Goal: Task Accomplishment & Management: Complete application form

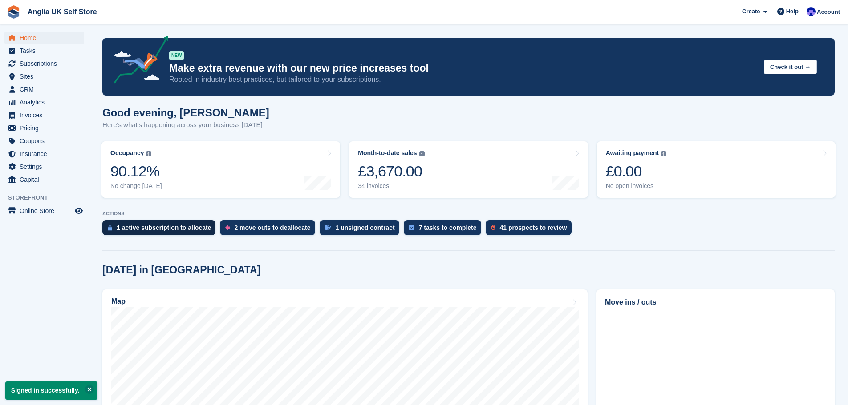
click at [203, 227] on div "1 active subscription to allocate" at bounding box center [164, 227] width 94 height 7
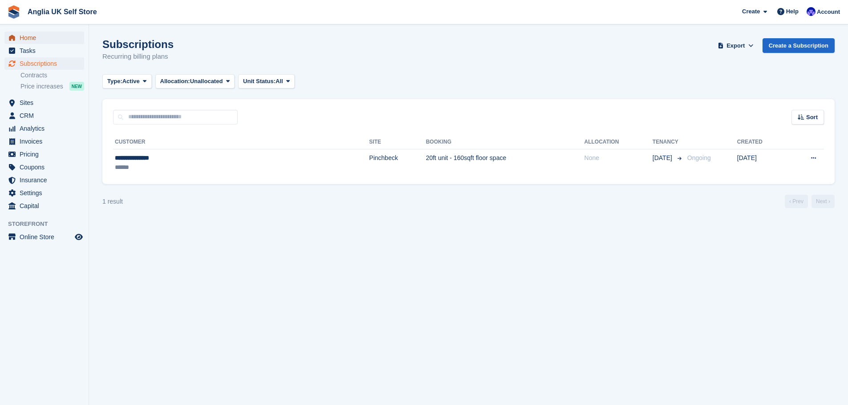
click at [51, 42] on span "Home" at bounding box center [46, 38] width 53 height 12
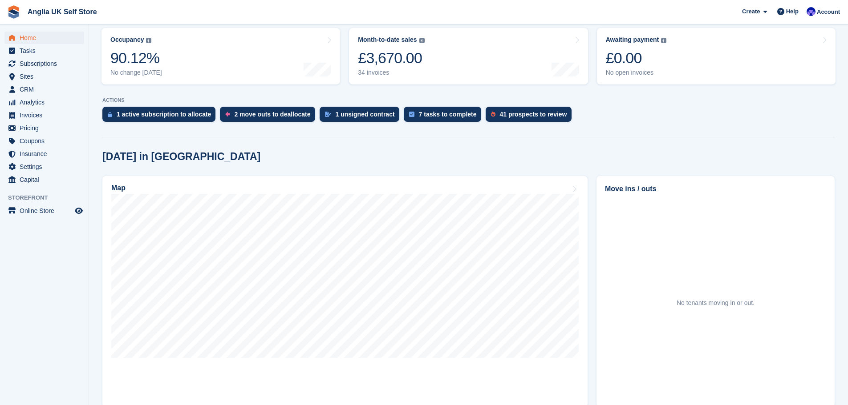
scroll to position [134, 0]
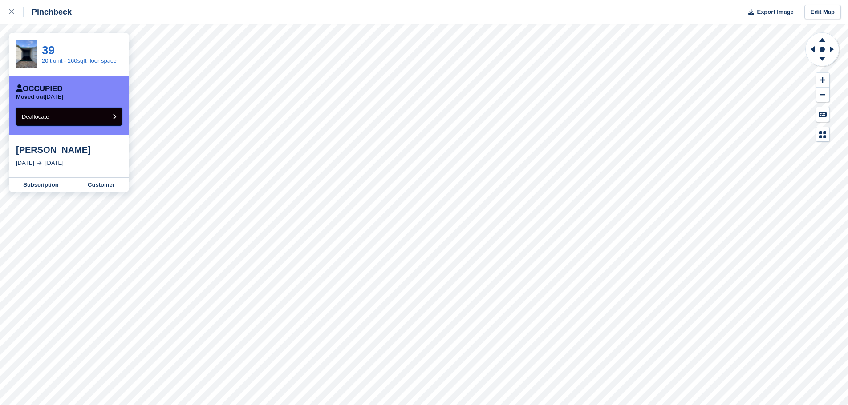
click at [66, 120] on button "Deallocate" at bounding box center [69, 117] width 106 height 18
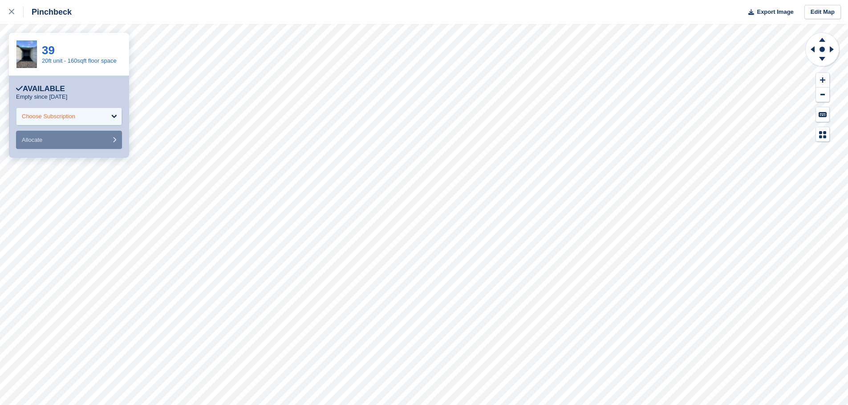
click at [89, 115] on div "Choose Subscription" at bounding box center [69, 117] width 106 height 18
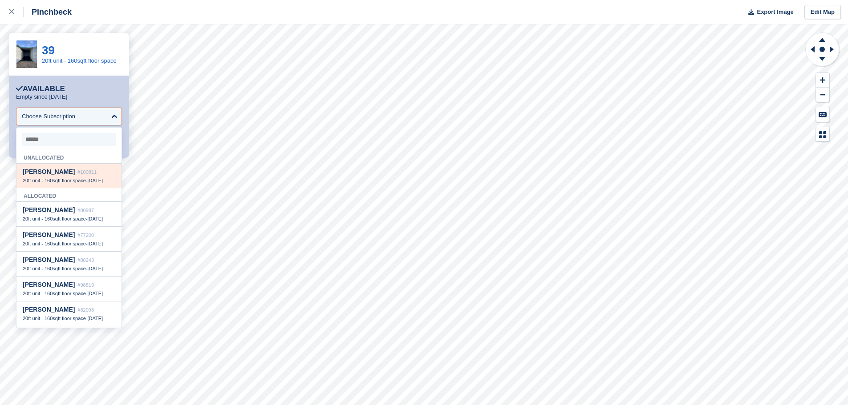
click at [85, 171] on span "#100811" at bounding box center [86, 172] width 19 height 5
select select "******"
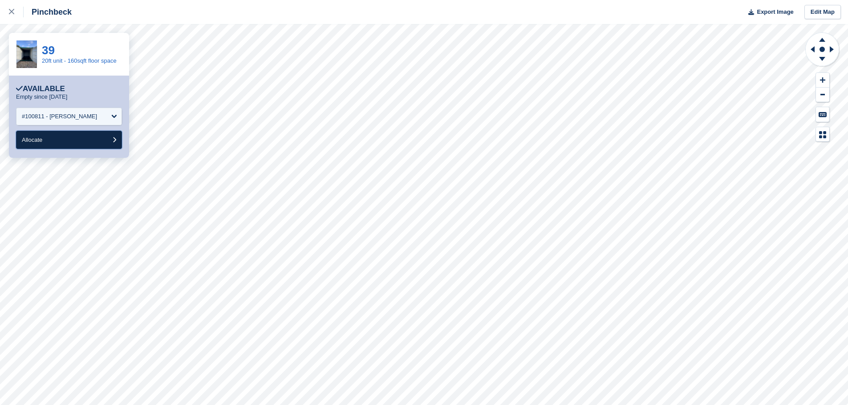
click at [89, 137] on button "Allocate" at bounding box center [69, 140] width 106 height 18
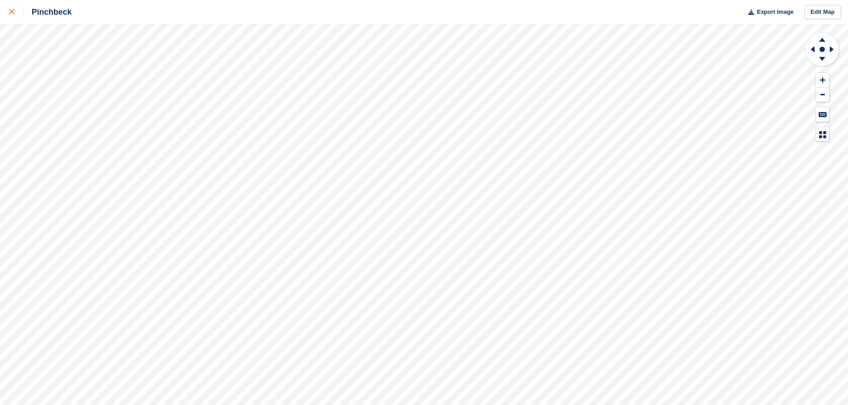
click at [10, 17] on div at bounding box center [16, 12] width 15 height 11
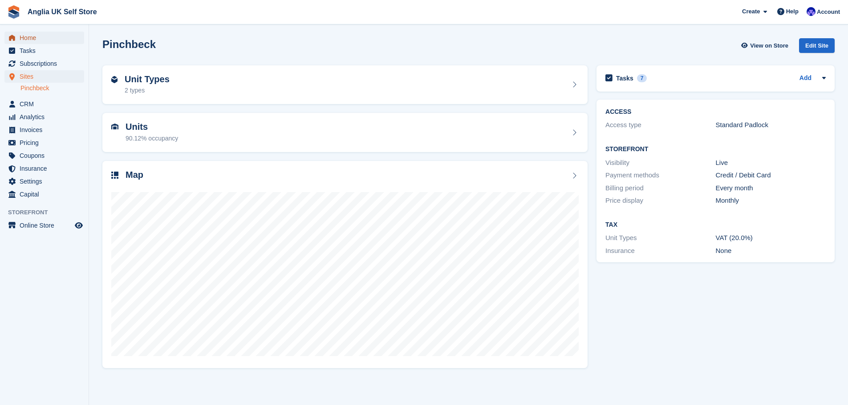
click at [49, 37] on span "Home" at bounding box center [46, 38] width 53 height 12
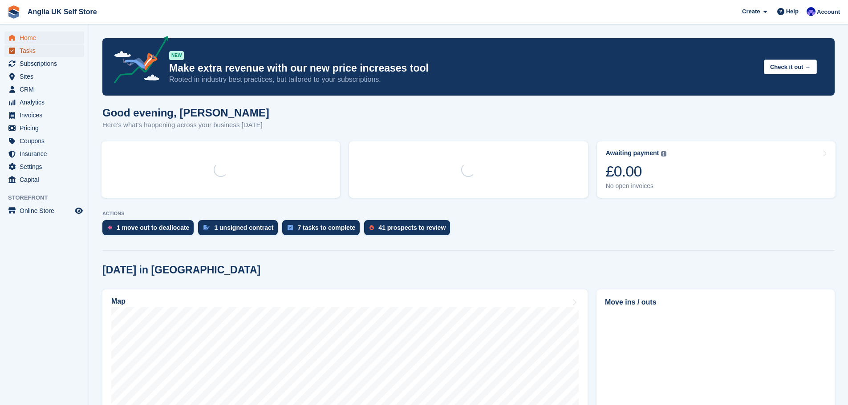
click at [47, 53] on span "Tasks" at bounding box center [46, 51] width 53 height 12
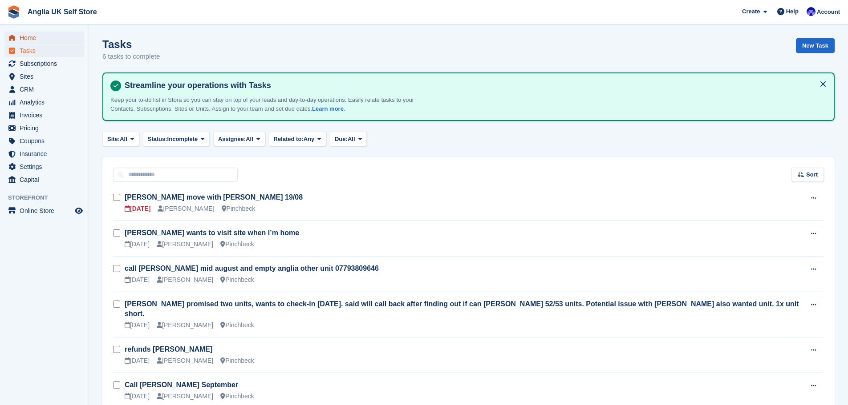
click at [38, 32] on span "Home" at bounding box center [46, 38] width 53 height 12
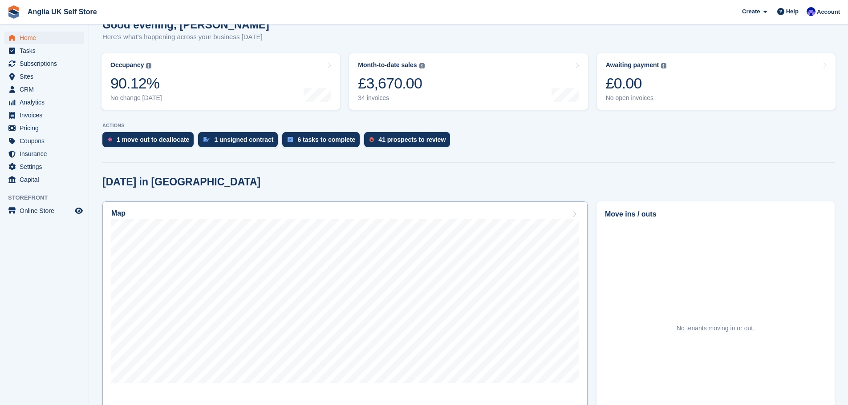
scroll to position [89, 0]
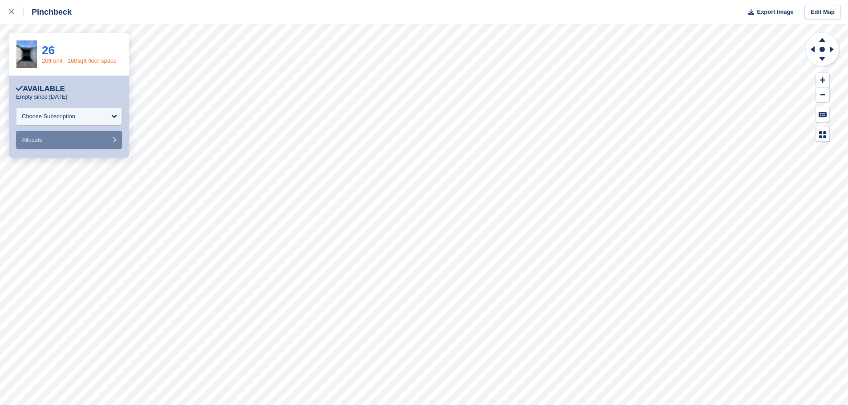
click at [48, 62] on link "20ft unit - 160sqft floor space" at bounding box center [79, 60] width 75 height 7
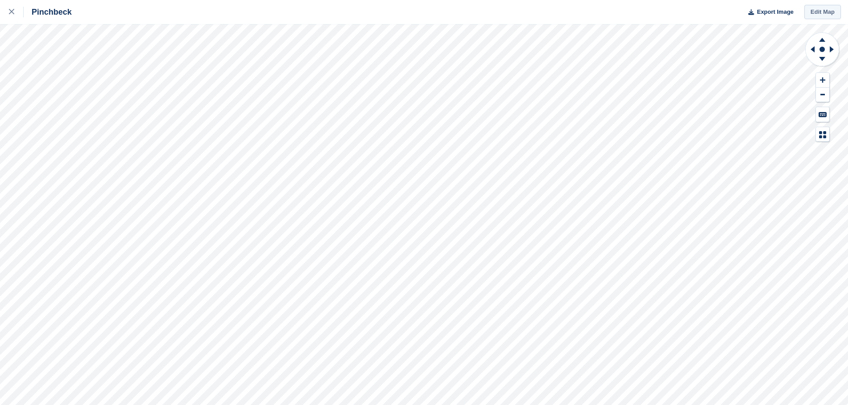
click at [824, 11] on link "Edit Map" at bounding box center [822, 12] width 36 height 15
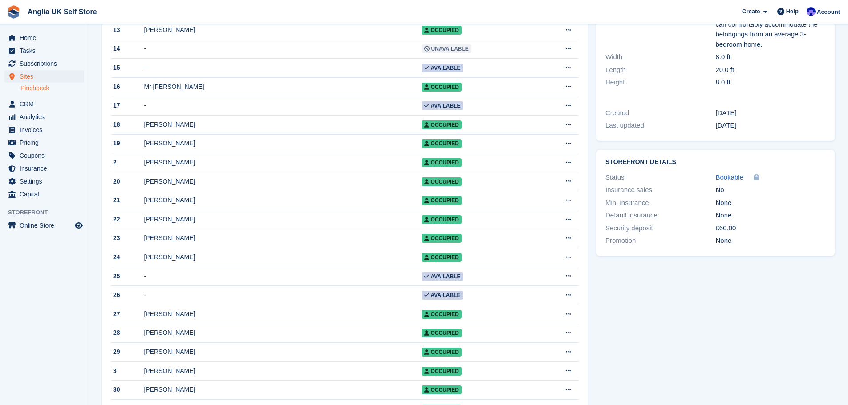
scroll to position [267, 0]
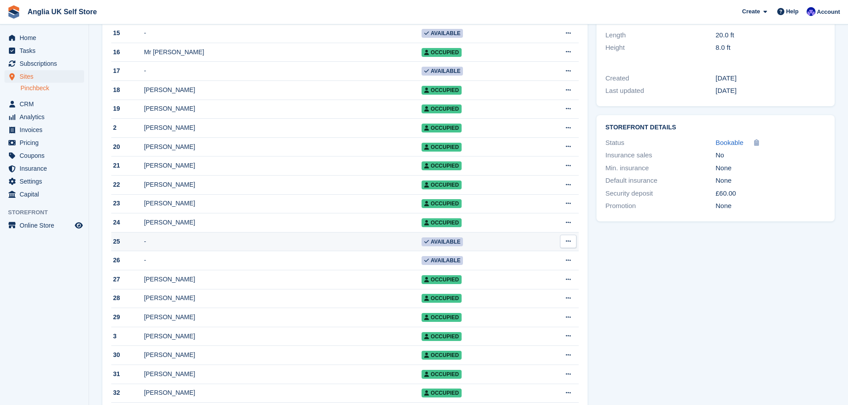
click at [338, 251] on td "-" at bounding box center [282, 241] width 277 height 19
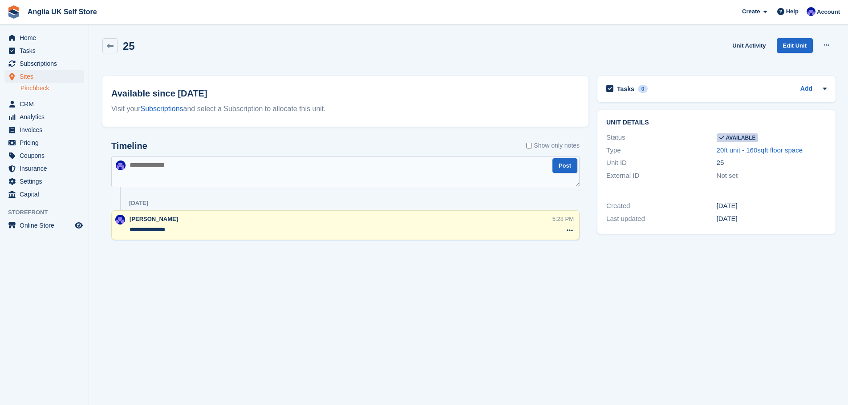
click at [101, 45] on div "25 Unit Activity Edit Unit Make unavailable Delete unit" at bounding box center [468, 53] width 741 height 38
click at [106, 45] on link at bounding box center [109, 45] width 15 height 15
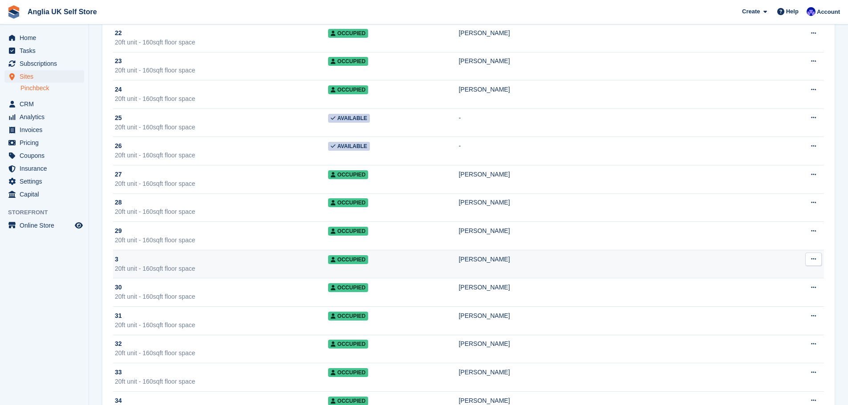
scroll to position [490, 0]
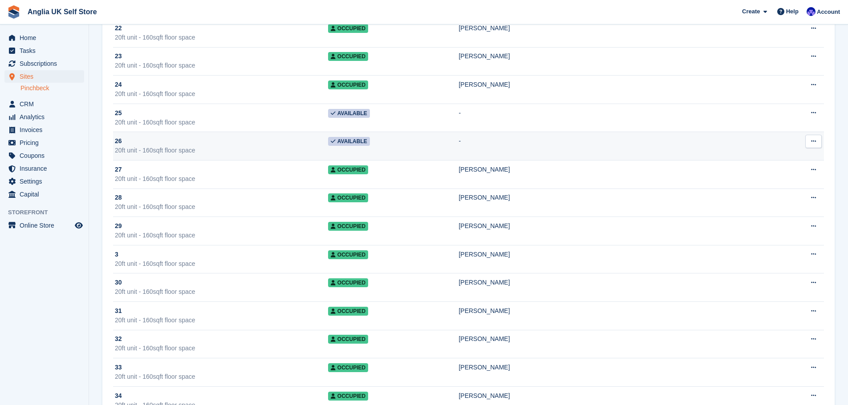
click at [228, 146] on div "20ft unit - 160sqft floor space" at bounding box center [221, 150] width 213 height 9
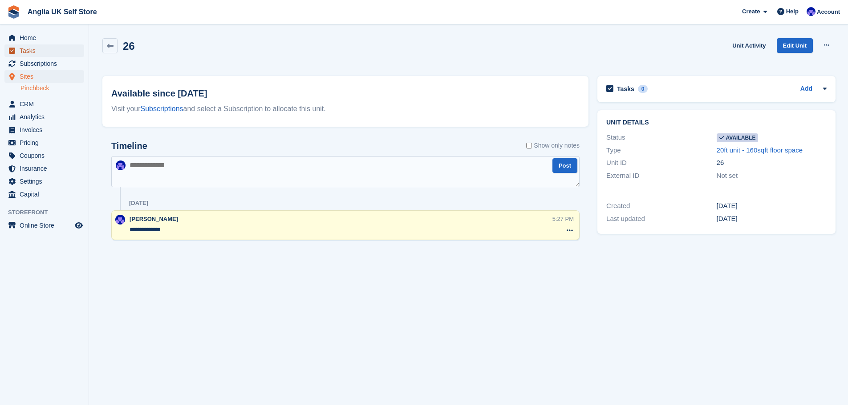
click at [60, 52] on span "Tasks" at bounding box center [46, 51] width 53 height 12
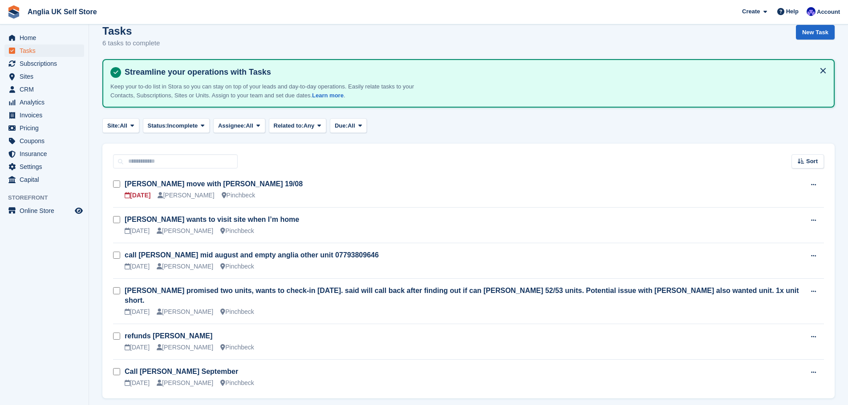
scroll to position [34, 0]
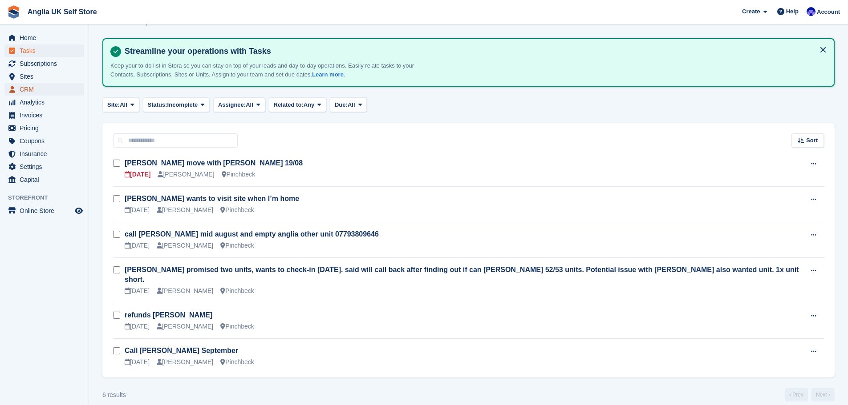
click at [72, 90] on span "CRM" at bounding box center [46, 89] width 53 height 12
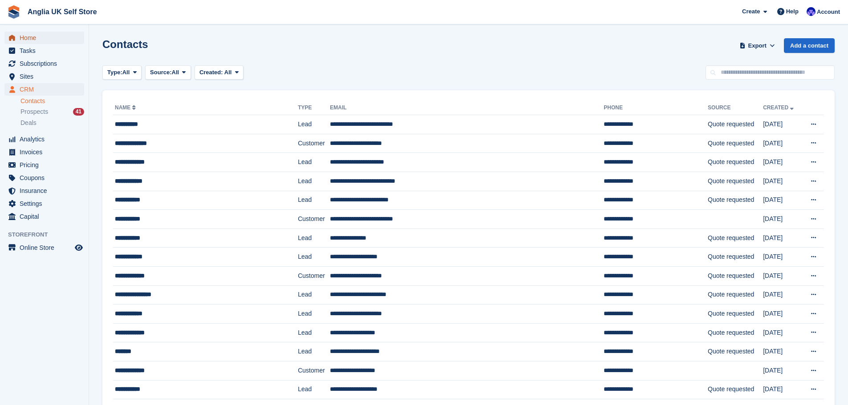
click at [65, 36] on span "Home" at bounding box center [46, 38] width 53 height 12
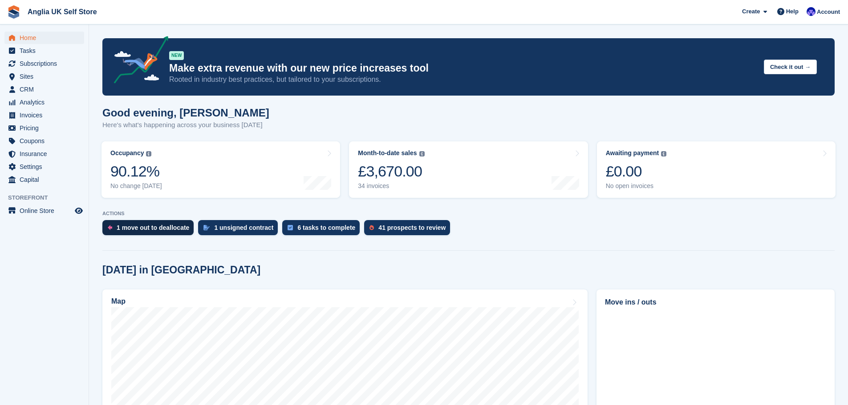
click at [150, 223] on div "1 move out to deallocate" at bounding box center [147, 227] width 91 height 15
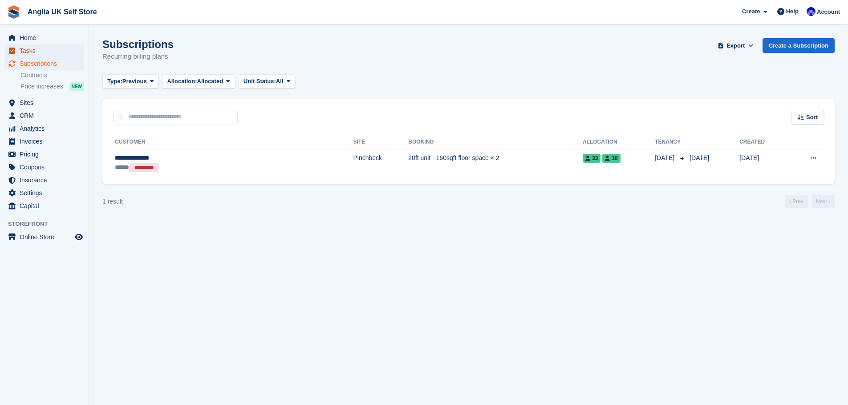
click at [63, 47] on span "Tasks" at bounding box center [46, 51] width 53 height 12
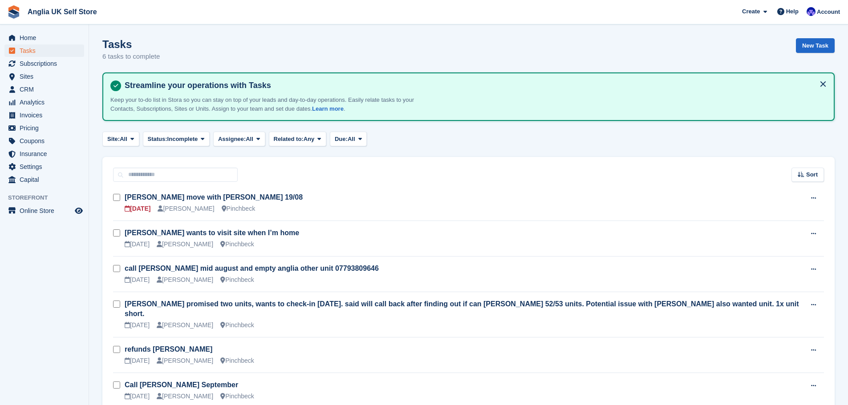
click at [63, 42] on span "Home" at bounding box center [46, 38] width 53 height 12
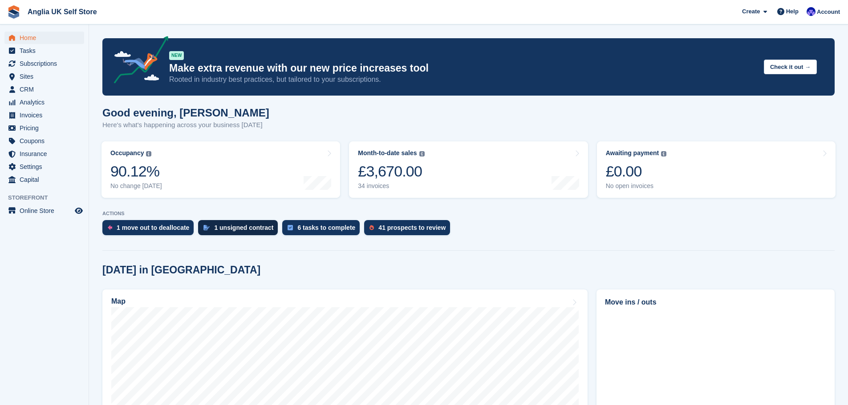
click at [207, 224] on div "1 unsigned contract" at bounding box center [238, 227] width 80 height 15
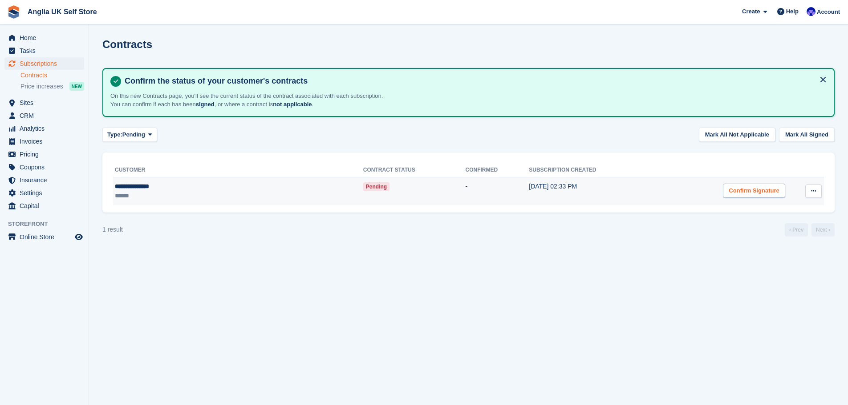
click at [746, 193] on div "Confirm Signature" at bounding box center [754, 191] width 62 height 15
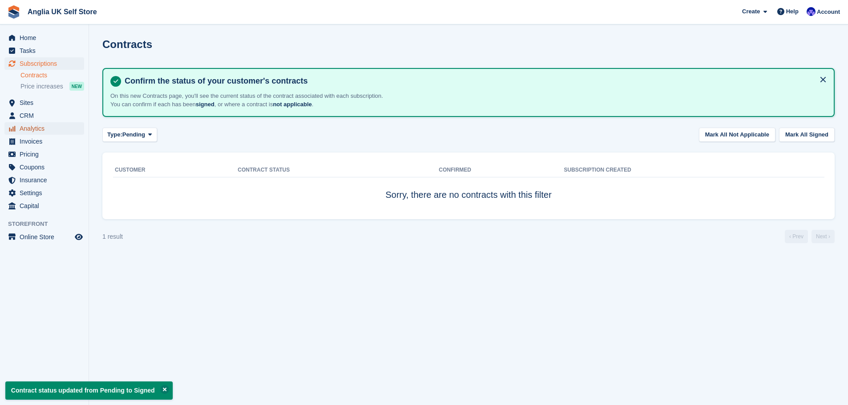
click at [51, 131] on span "Analytics" at bounding box center [46, 128] width 53 height 12
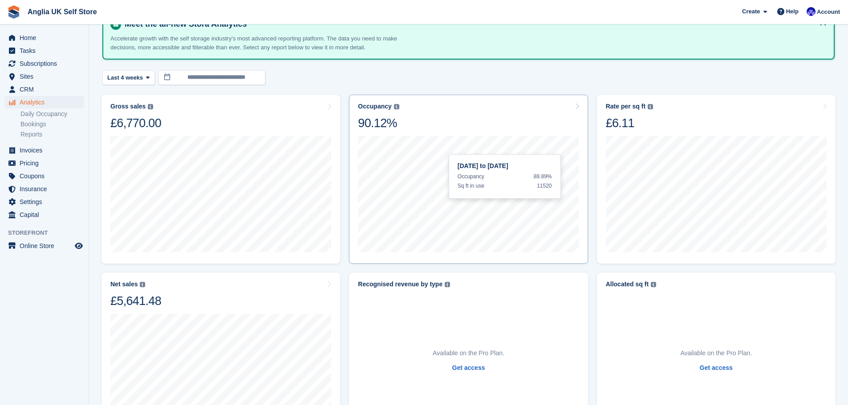
scroll to position [32, 0]
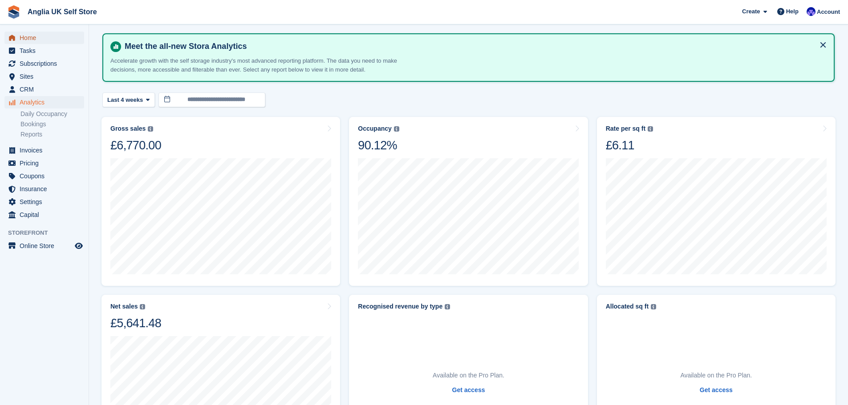
click at [55, 39] on span "Home" at bounding box center [46, 38] width 53 height 12
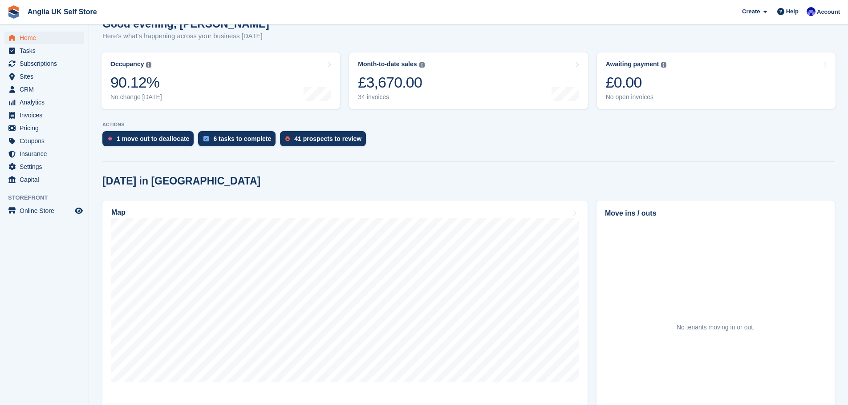
scroll to position [134, 0]
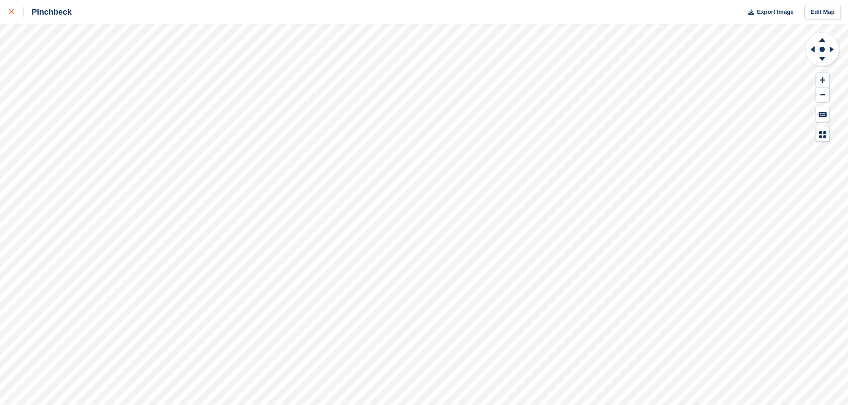
click at [6, 14] on link at bounding box center [12, 12] width 24 height 24
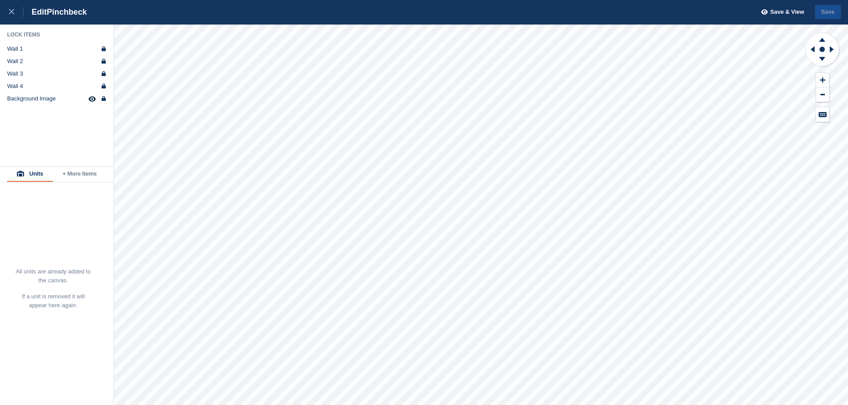
click at [87, 177] on button "+ More Items" at bounding box center [79, 174] width 53 height 15
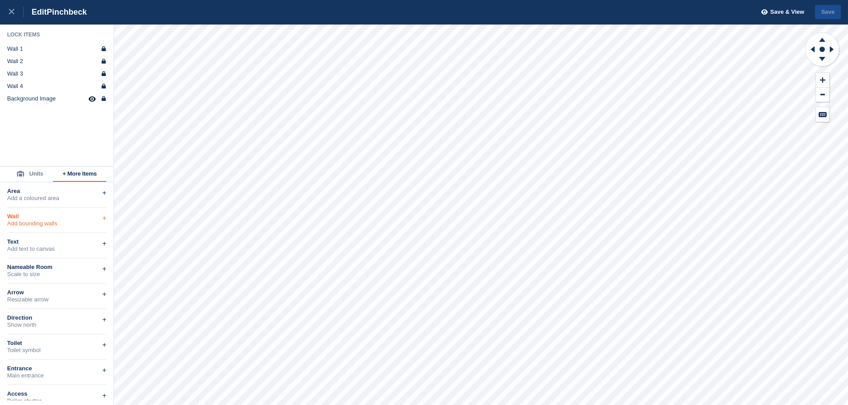
click at [67, 228] on div "Wall Add bounding walls +" at bounding box center [56, 220] width 99 height 25
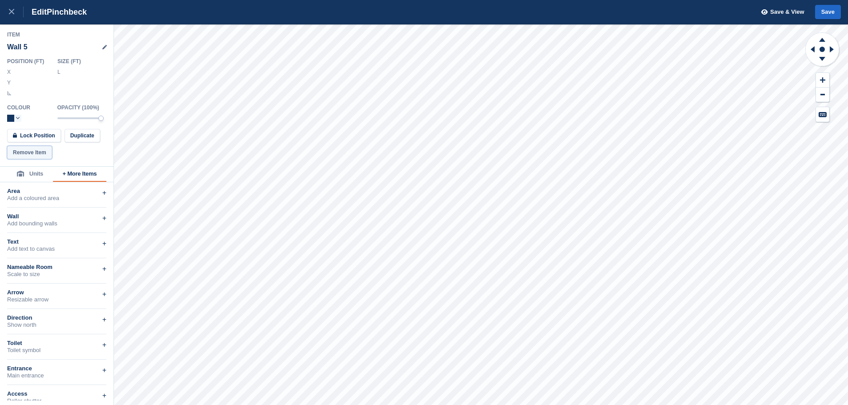
click at [44, 155] on button "Remove Item" at bounding box center [29, 152] width 45 height 13
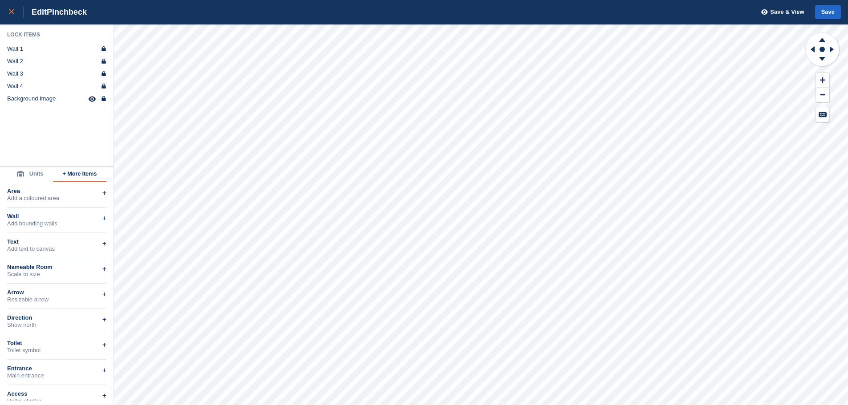
click at [4, 14] on link at bounding box center [12, 12] width 24 height 24
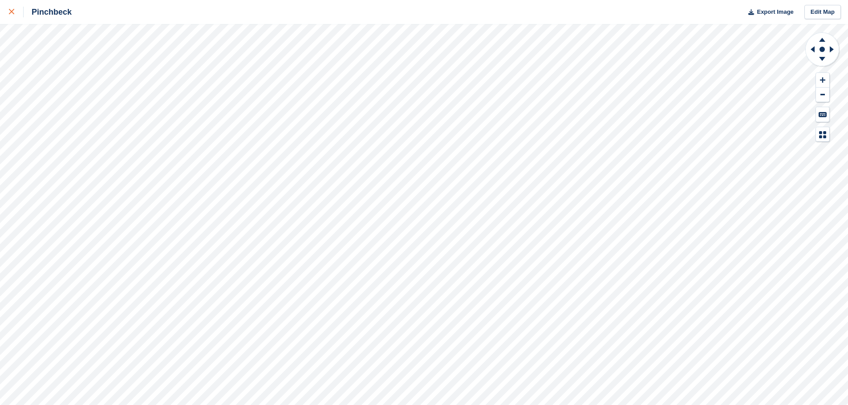
click at [2, 13] on link at bounding box center [12, 12] width 24 height 24
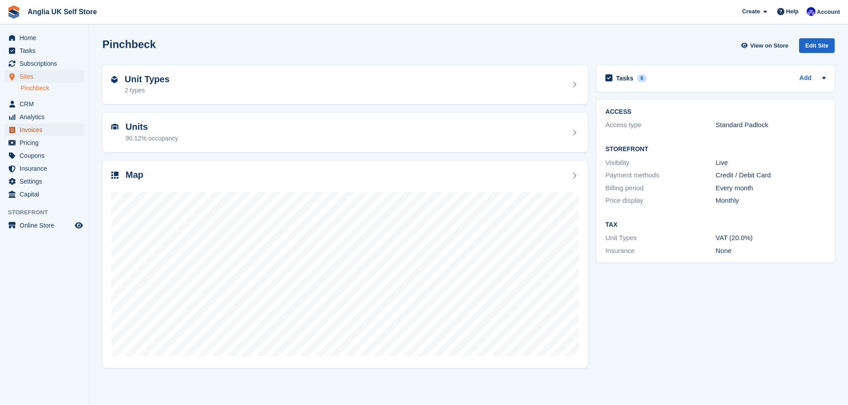
click at [47, 131] on span "Invoices" at bounding box center [46, 130] width 53 height 12
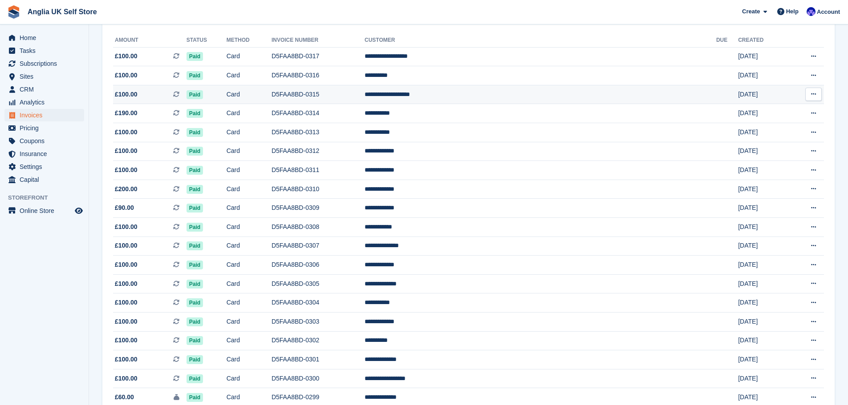
scroll to position [89, 0]
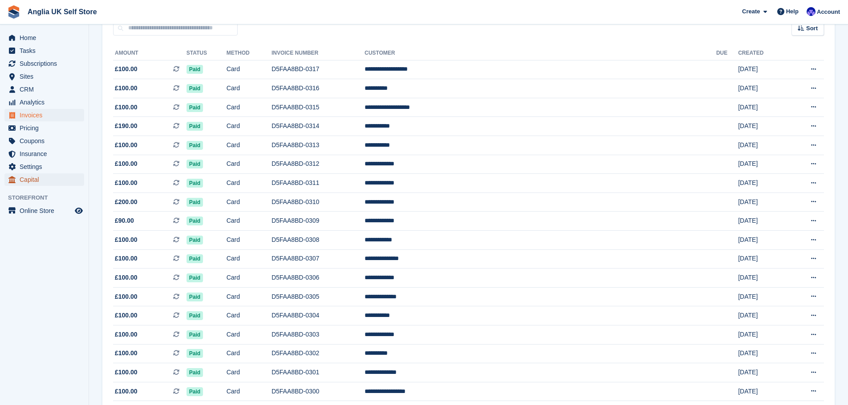
click at [60, 175] on span "Capital" at bounding box center [46, 180] width 53 height 12
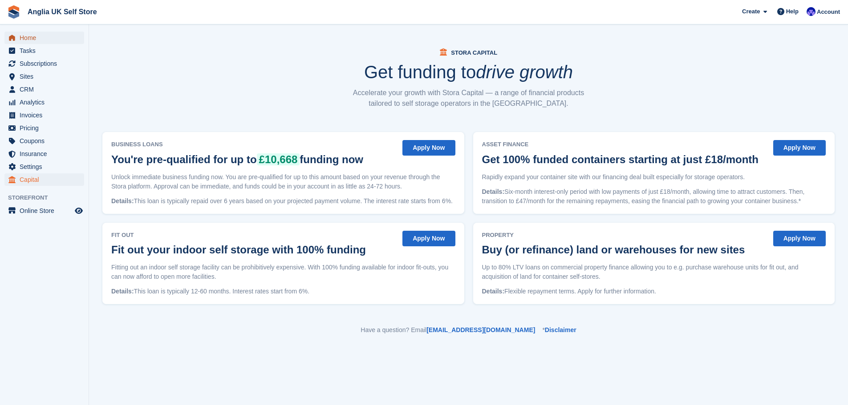
click at [32, 32] on span "Home" at bounding box center [46, 38] width 53 height 12
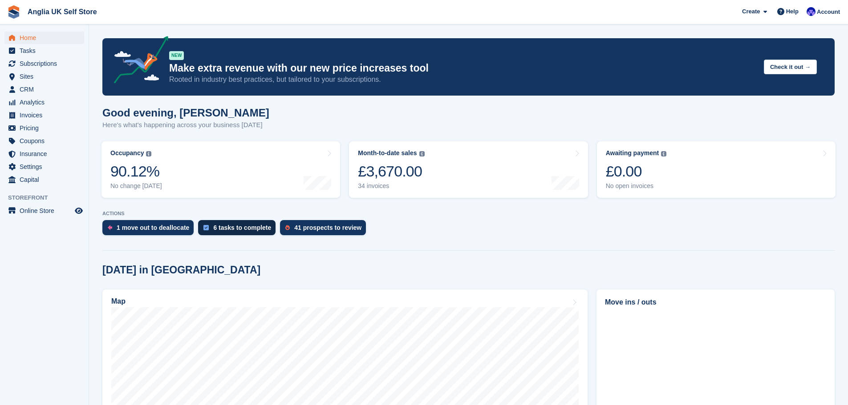
click at [228, 229] on div "6 tasks to complete" at bounding box center [242, 227] width 58 height 7
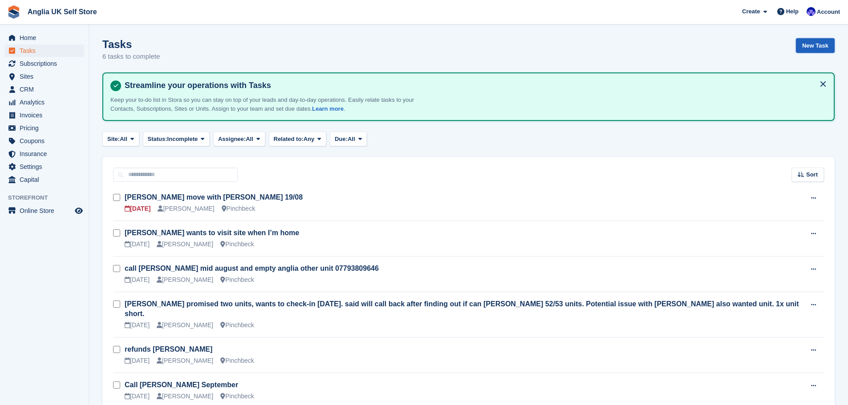
click at [810, 49] on link "New Task" at bounding box center [815, 45] width 39 height 15
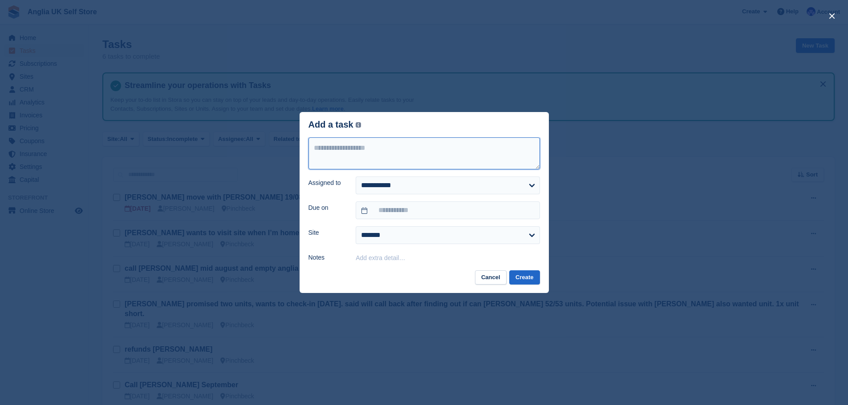
click at [452, 167] on textarea at bounding box center [423, 154] width 231 height 32
type textarea "**********"
click at [450, 191] on select "**********" at bounding box center [448, 186] width 184 height 18
select select "****"
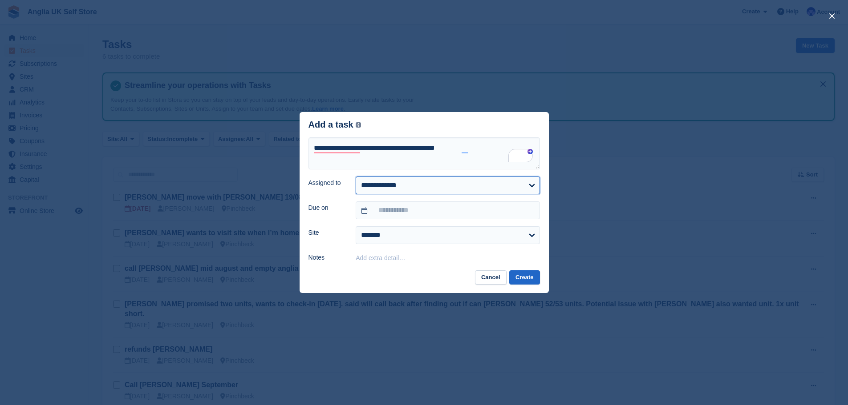
click at [356, 177] on select "**********" at bounding box center [448, 186] width 184 height 18
click at [486, 158] on textarea "**********" at bounding box center [423, 154] width 231 height 32
type textarea "**********"
click at [453, 217] on body "Anglia UK Self Store Create Subscription Invoice Contact Deal Discount Page Hel…" at bounding box center [424, 225] width 848 height 450
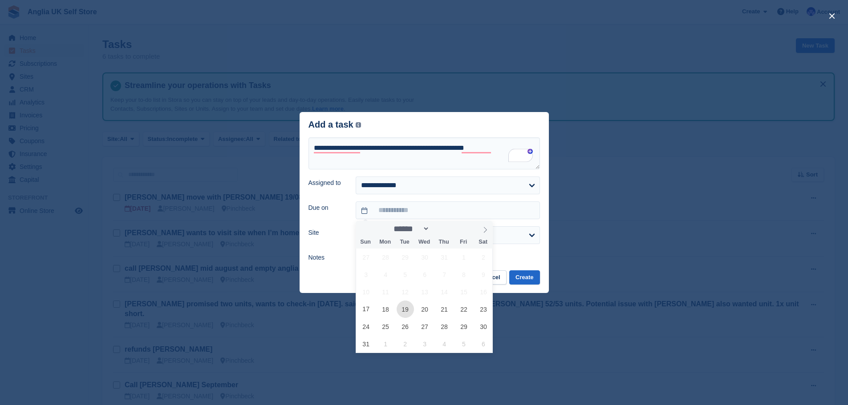
click at [406, 311] on span "19" at bounding box center [405, 309] width 17 height 17
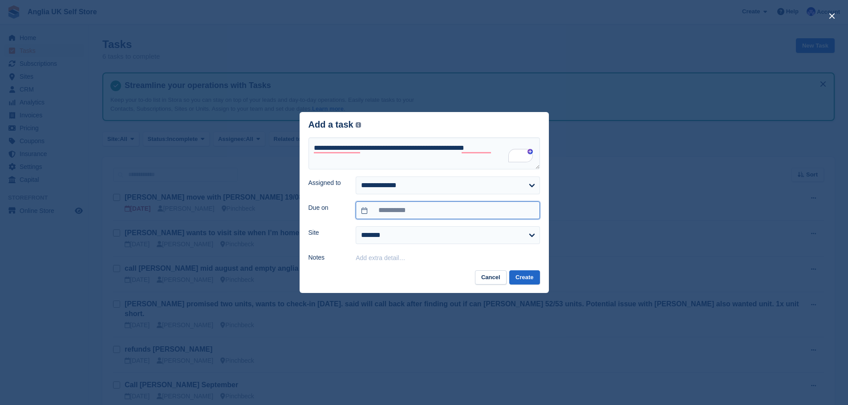
click at [452, 215] on input "**********" at bounding box center [448, 211] width 184 height 18
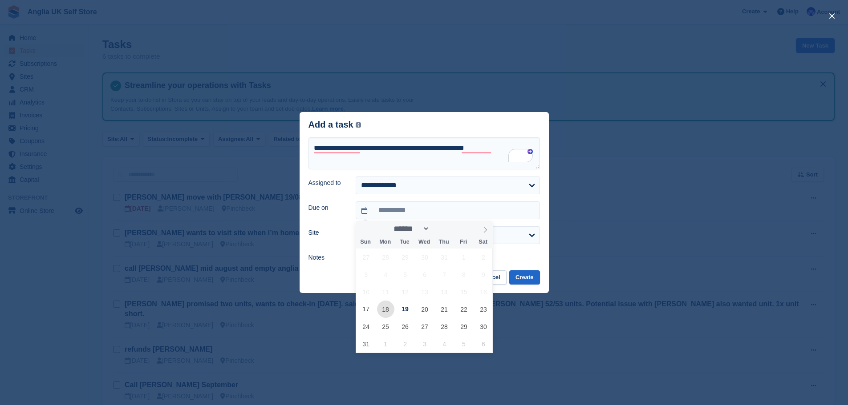
drag, startPoint x: 393, startPoint y: 309, endPoint x: 403, endPoint y: 285, distance: 25.7
click at [393, 308] on span "18" at bounding box center [385, 309] width 17 height 17
type input "**********"
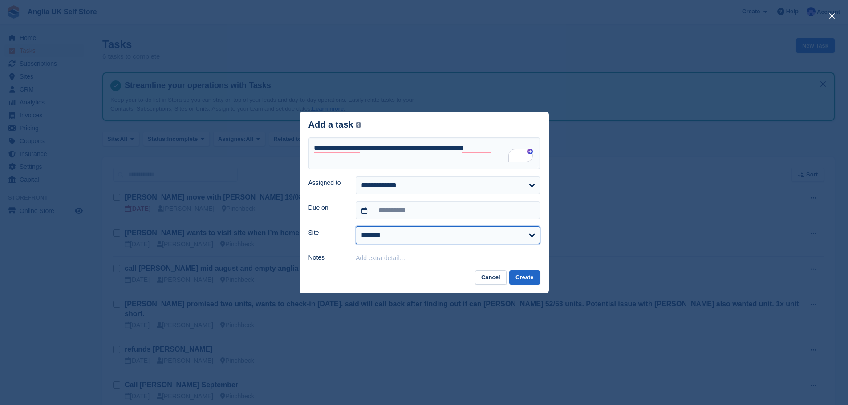
click at [425, 236] on select "******* *********" at bounding box center [448, 236] width 184 height 18
select select "****"
click at [356, 227] on select "******* *********" at bounding box center [448, 236] width 184 height 18
click at [520, 281] on button "Create" at bounding box center [524, 278] width 30 height 15
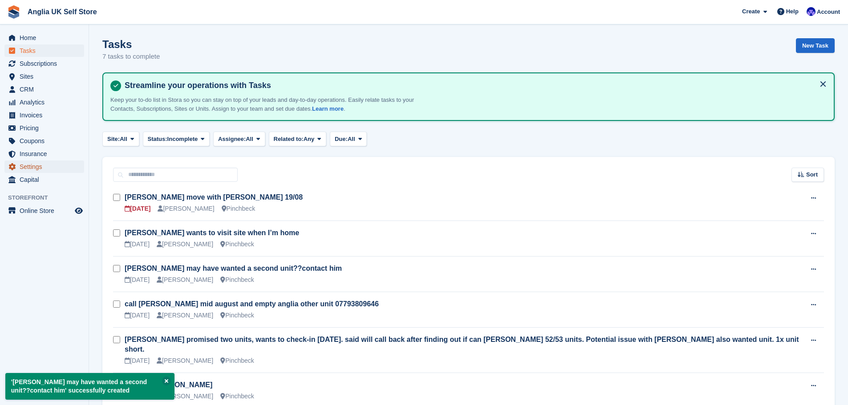
click at [44, 166] on span "Settings" at bounding box center [46, 167] width 53 height 12
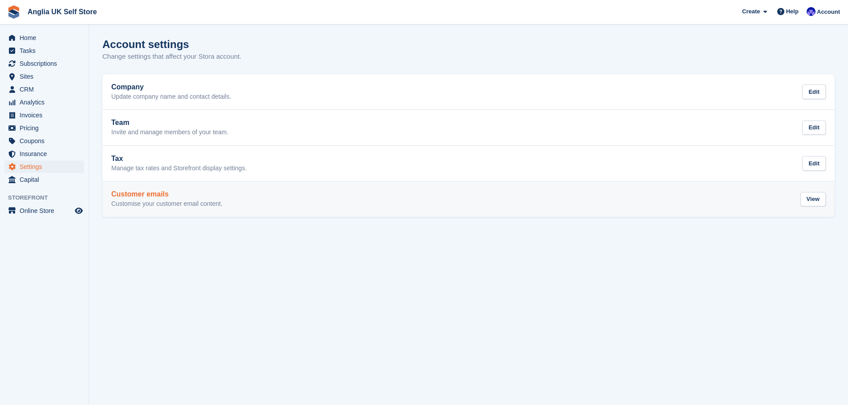
click at [275, 189] on link "Customer emails Customise your customer email content. View" at bounding box center [468, 200] width 732 height 36
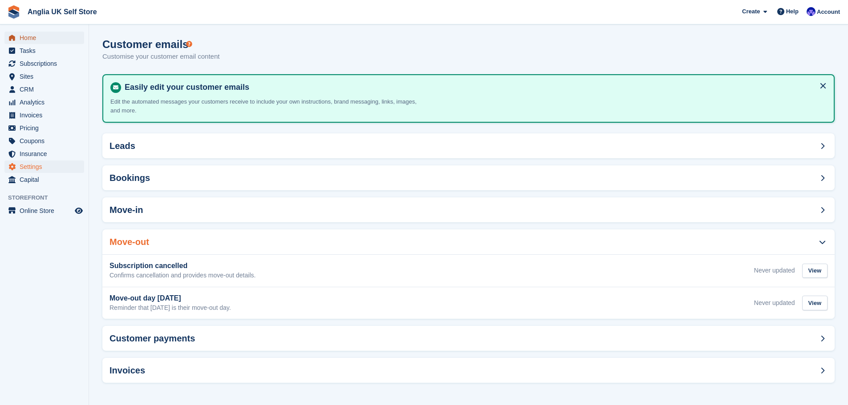
click at [69, 41] on span "Home" at bounding box center [46, 38] width 53 height 12
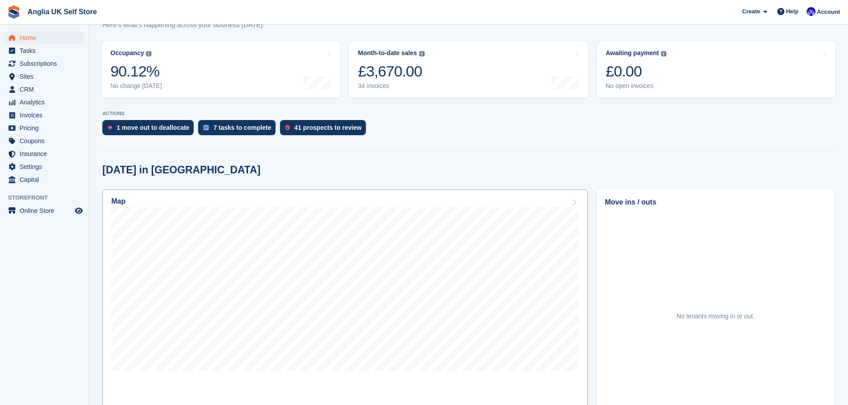
scroll to position [134, 0]
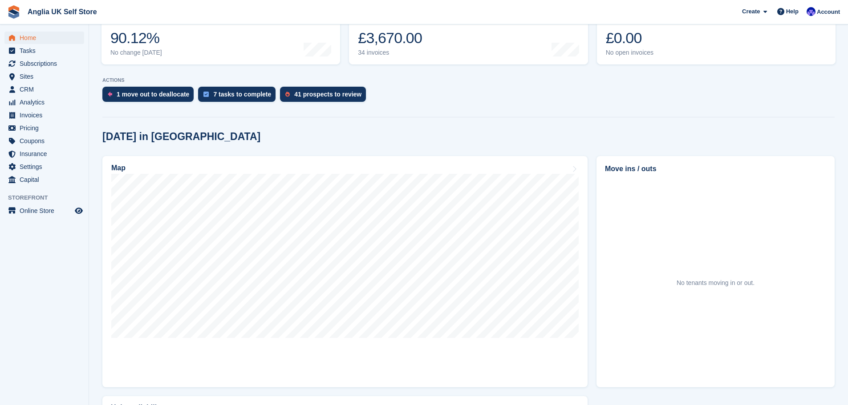
click at [524, 144] on div "[DATE] in [GEOGRAPHIC_DATA] Map Move ins / outs No tenants moving in or out. Un…" at bounding box center [468, 320] width 732 height 378
